Goal: Navigation & Orientation: Find specific page/section

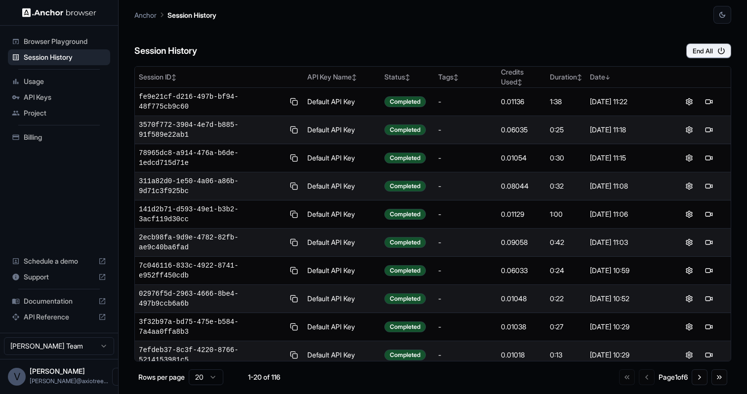
click at [35, 134] on span "Billing" at bounding box center [65, 137] width 83 height 10
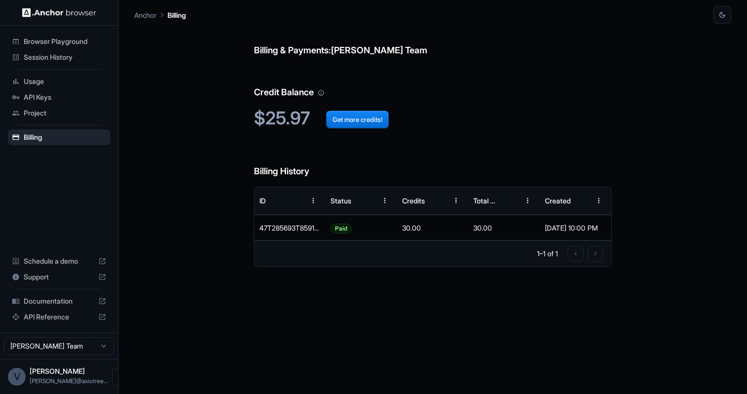
click at [47, 81] on span "Usage" at bounding box center [65, 82] width 83 height 10
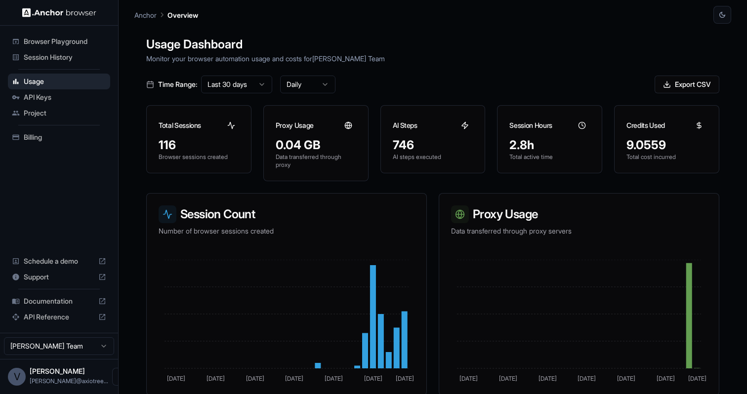
click at [58, 97] on span "API Keys" at bounding box center [65, 97] width 83 height 10
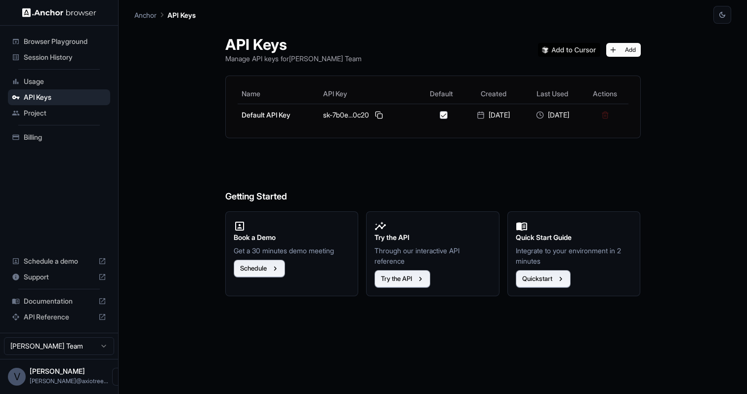
click at [52, 58] on span "Session History" at bounding box center [65, 57] width 83 height 10
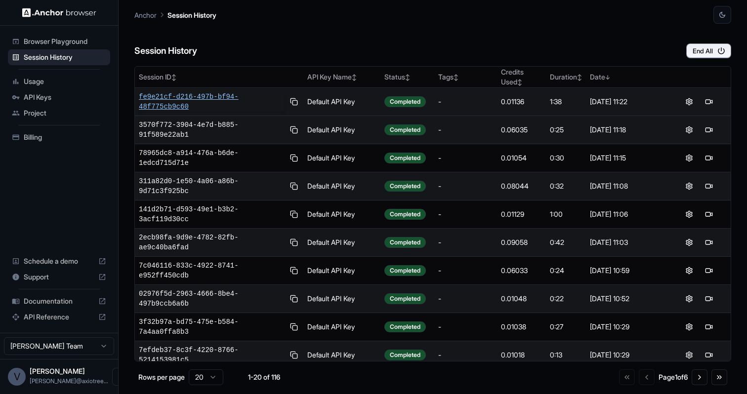
click at [199, 98] on span "fe9e21cf-d216-497b-bf94-48f775cb9c60" at bounding box center [211, 102] width 145 height 20
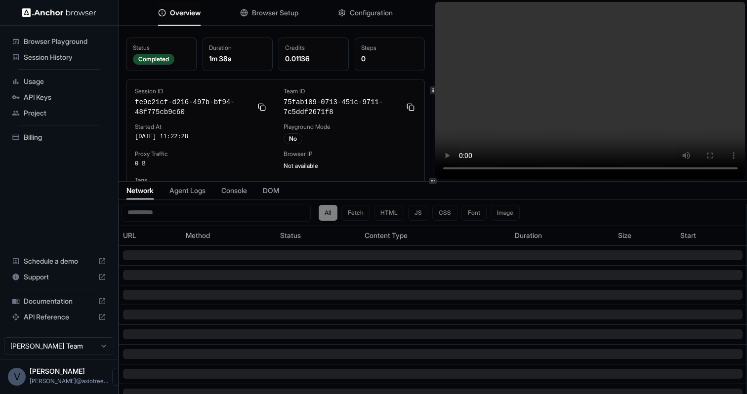
click at [575, 168] on video at bounding box center [590, 90] width 310 height 177
click at [605, 166] on video at bounding box center [590, 90] width 310 height 177
click at [630, 167] on video at bounding box center [590, 90] width 310 height 177
click at [640, 166] on video at bounding box center [590, 90] width 310 height 177
